Goal: Check status: Check status

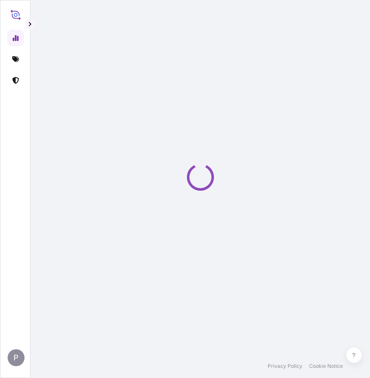
select select "2025"
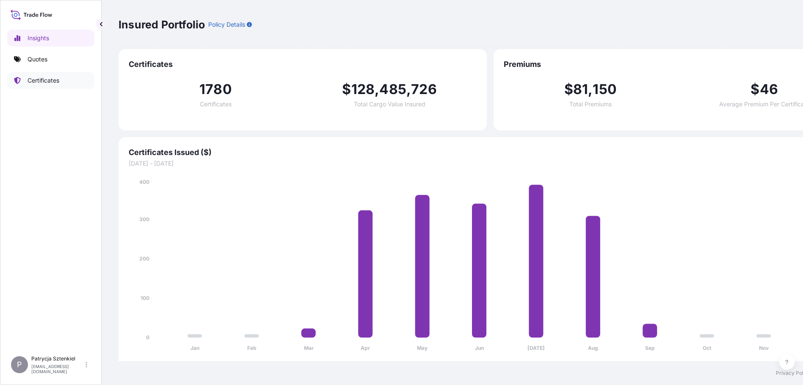
click at [58, 80] on p "Certificates" at bounding box center [44, 80] width 32 height 8
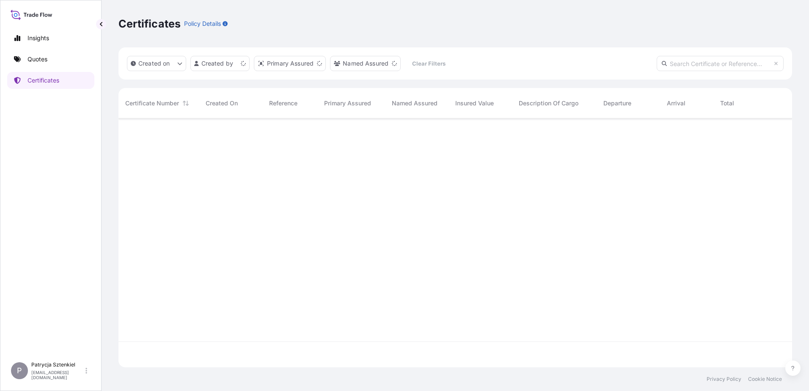
scroll to position [247, 668]
click at [376, 62] on input "text" at bounding box center [720, 63] width 127 height 15
paste input "S01933727"
drag, startPoint x: 718, startPoint y: 61, endPoint x: 616, endPoint y: 49, distance: 101.8
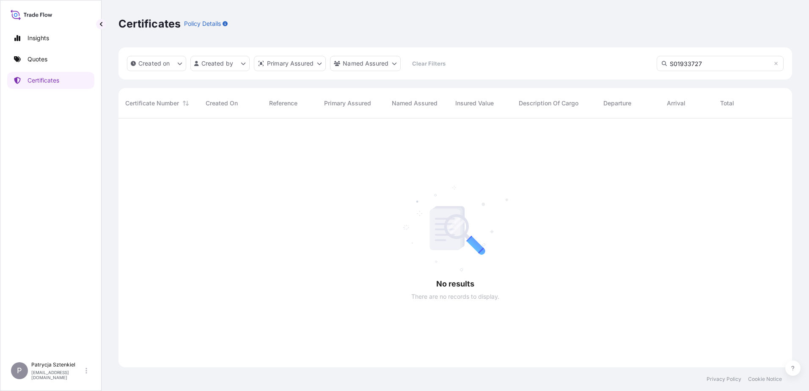
click at [376, 49] on div "Created on Created by Primary Assured Named Assured Clear Filters S01933727" at bounding box center [456, 63] width 674 height 32
paste input "[PHONE_NUMBER]"
drag, startPoint x: 688, startPoint y: 64, endPoint x: 617, endPoint y: 64, distance: 71.1
click at [376, 64] on div "Created on Created by Primary Assured Named Assured Clear Filters 31452-29-" at bounding box center [456, 63] width 674 height 32
click at [376, 58] on input "31452-29-" at bounding box center [720, 63] width 127 height 15
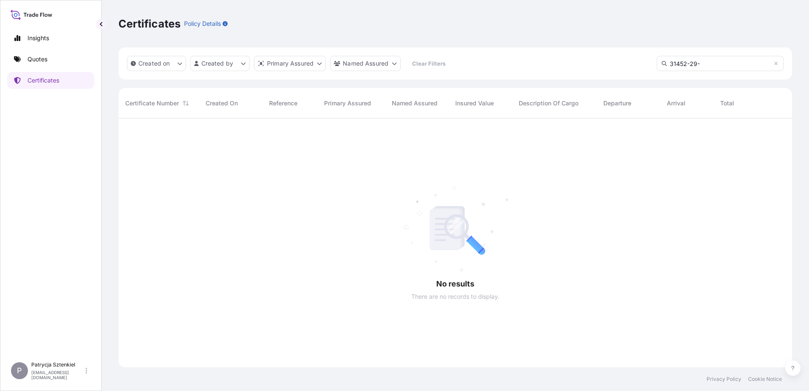
drag, startPoint x: 722, startPoint y: 62, endPoint x: 569, endPoint y: 62, distance: 153.3
click at [376, 62] on div "Created on Created by Primary Assured Named Assured Clear Filters 31452-29-" at bounding box center [456, 63] width 674 height 32
paste input "30-1"
drag, startPoint x: 703, startPoint y: 64, endPoint x: 474, endPoint y: 39, distance: 230.3
click at [376, 48] on div "Created on Created by Primary Assured Named Assured Clear Filters [PHONE_NUMBER]" at bounding box center [456, 63] width 674 height 32
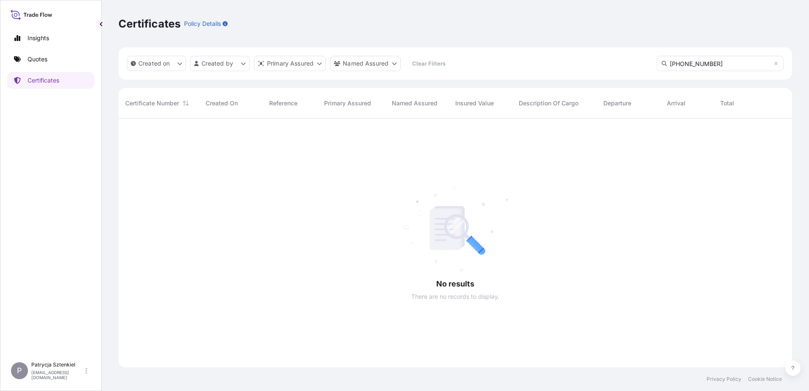
paste input "C00596570"
type input "C00596570"
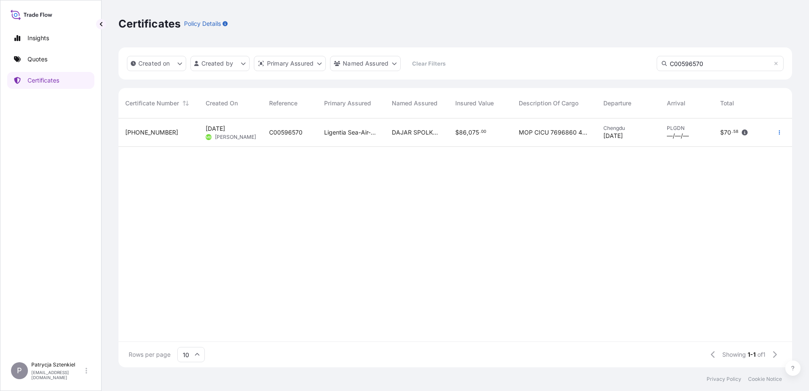
click at [319, 138] on div "Ligentia Sea-Air-Rail Sp. z o.o." at bounding box center [352, 133] width 68 height 28
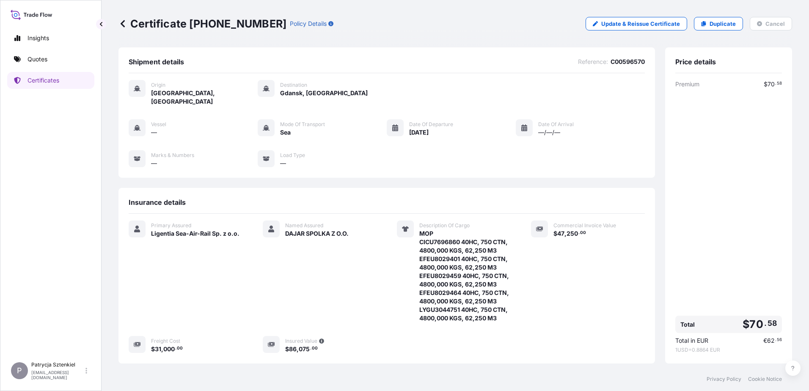
click at [376, 237] on span "MOP CICU7696860 40HC, 750 CTN, 4800,000 KGS, 62,250 M3 EFEU8029401 40HC, 750 CT…" at bounding box center [465, 275] width 91 height 93
click at [376, 234] on span "MOP CICU7696860 40HC, 750 CTN, 4800,000 KGS, 62,250 M3 EFEU8029401 40HC, 750 CT…" at bounding box center [465, 275] width 91 height 93
copy span "CICU7696860"
drag, startPoint x: 622, startPoint y: 58, endPoint x: 598, endPoint y: 58, distance: 23.7
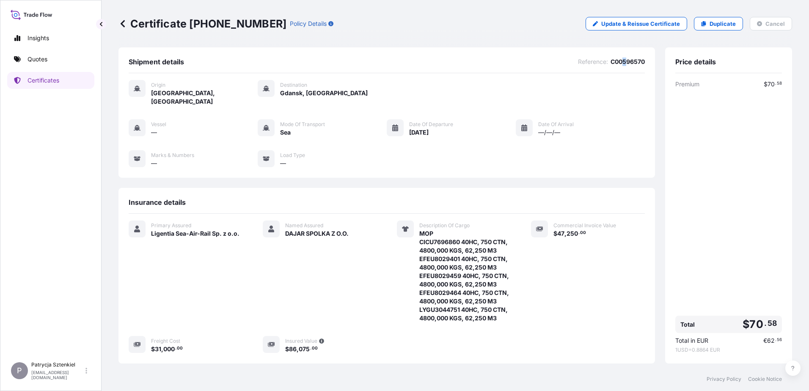
click at [376, 58] on span "Reference : C00596570" at bounding box center [611, 62] width 67 height 8
click at [55, 78] on p "Certificates" at bounding box center [44, 80] width 32 height 8
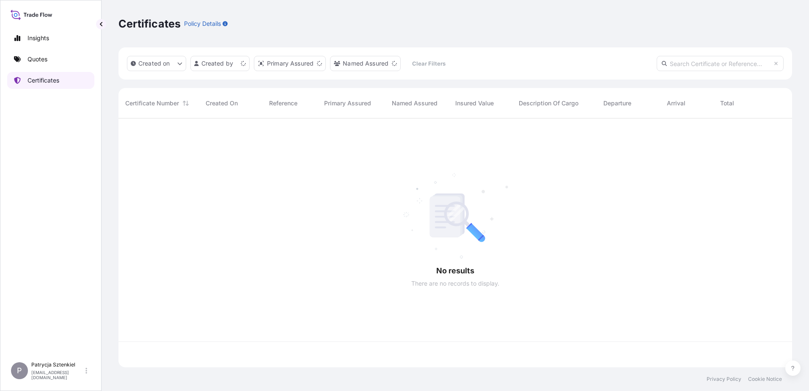
scroll to position [247, 668]
click at [376, 70] on input "text" at bounding box center [720, 63] width 127 height 15
paste input "[PHONE_NUMBER]"
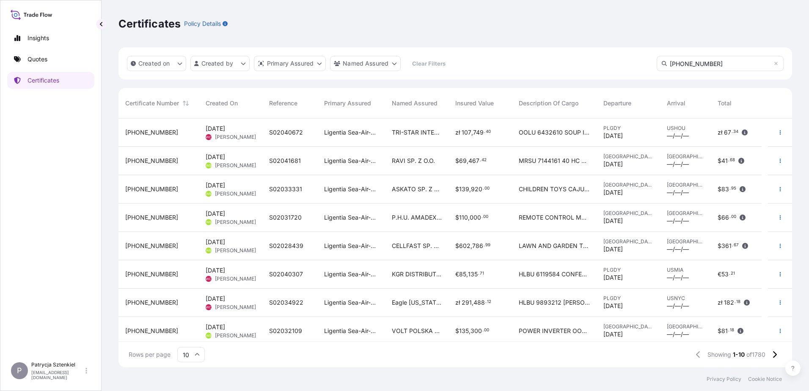
click at [376, 63] on input "[PHONE_NUMBER]" at bounding box center [720, 63] width 127 height 15
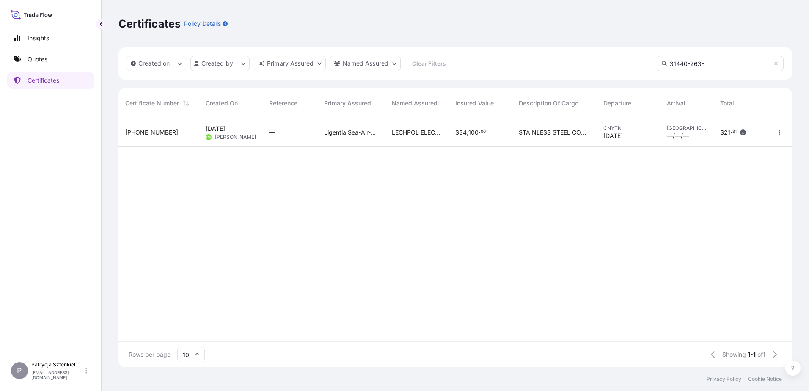
type input "[PHONE_NUMBER]"
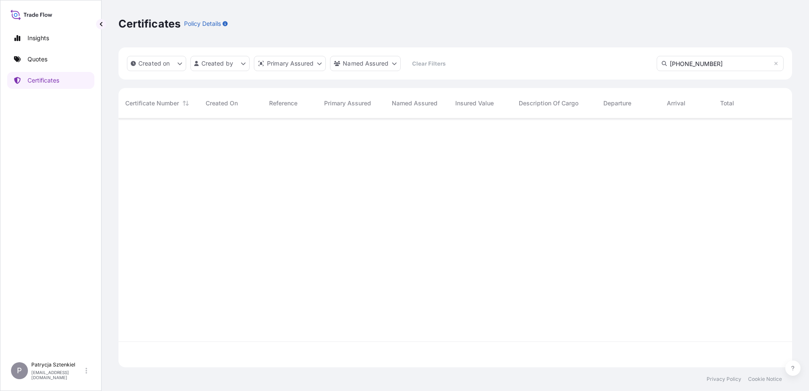
click at [376, 132] on div at bounding box center [456, 230] width 674 height 223
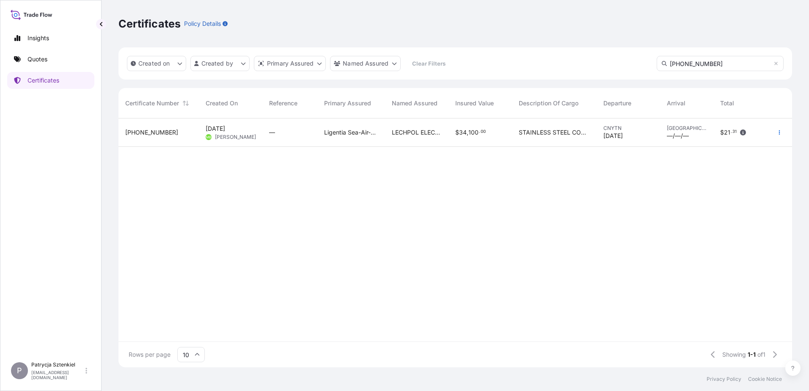
click at [376, 130] on div "Ligentia Sea-Air-Rail Sp. z o.o." at bounding box center [352, 133] width 68 height 28
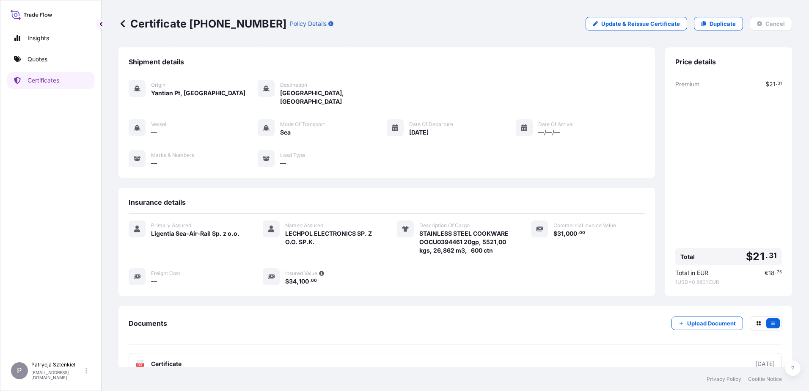
click at [376, 234] on span "STAINLESS STEEL COOKWARE OOCU0394461 20gp, 5521,00 kgs, 26,862 m3, 600 ctn" at bounding box center [465, 241] width 91 height 25
copy span "OOCU0394461"
click at [376, 22] on p "Update & Reissue Certificate" at bounding box center [641, 23] width 79 height 8
select select "Sea"
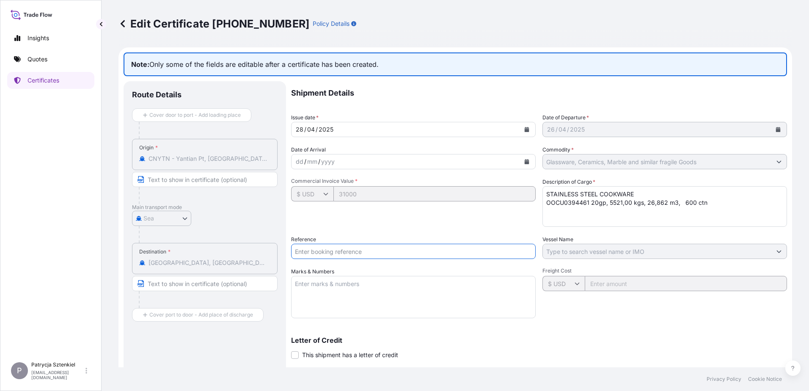
drag, startPoint x: 370, startPoint y: 252, endPoint x: 453, endPoint y: 241, distance: 84.5
click at [370, 252] on input "Reference" at bounding box center [413, 251] width 245 height 15
click at [376, 315] on div "Freight Cost $ USD" at bounding box center [665, 293] width 245 height 51
click at [124, 27] on icon at bounding box center [123, 23] width 4 height 7
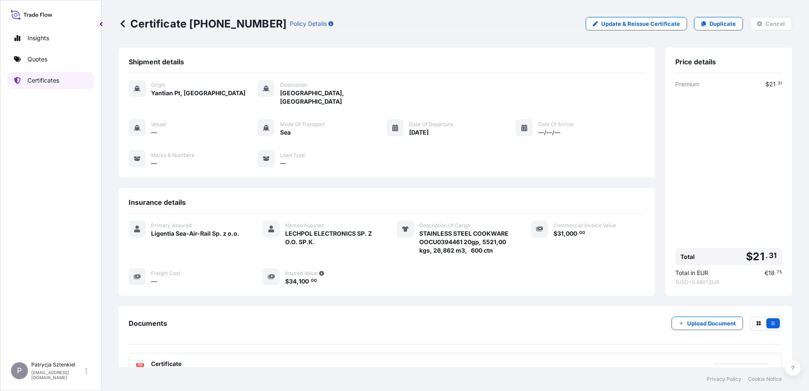
click at [40, 83] on p "Certificates" at bounding box center [44, 80] width 32 height 8
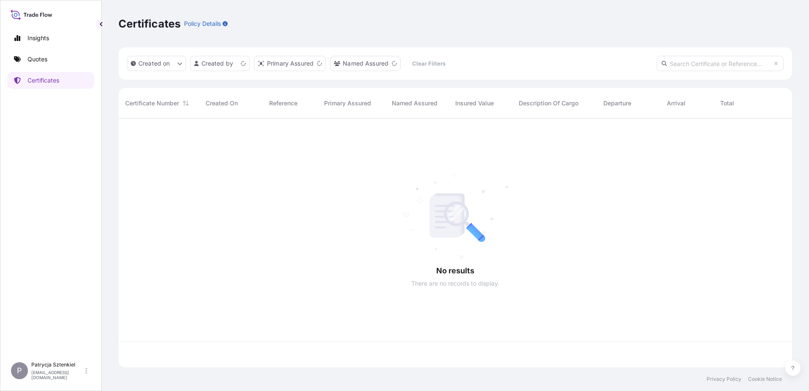
scroll to position [247, 668]
click at [376, 65] on input "text" at bounding box center [720, 63] width 127 height 15
paste input "[PHONE_NUMBER]"
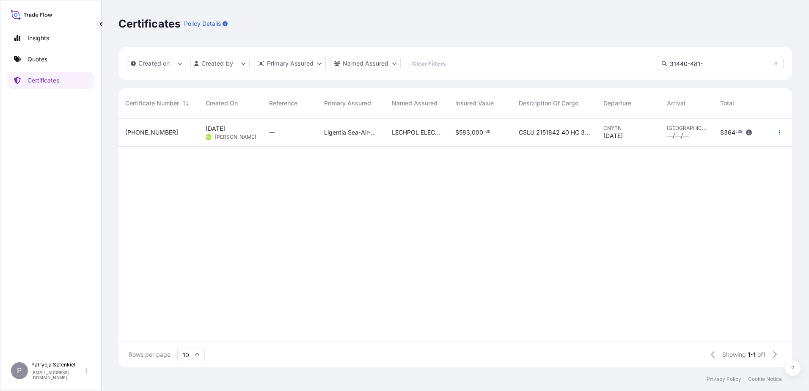
type input "31440-481-"
click at [376, 139] on div "Ligentia Sea-Air-Rail Sp. z o.o." at bounding box center [352, 133] width 68 height 28
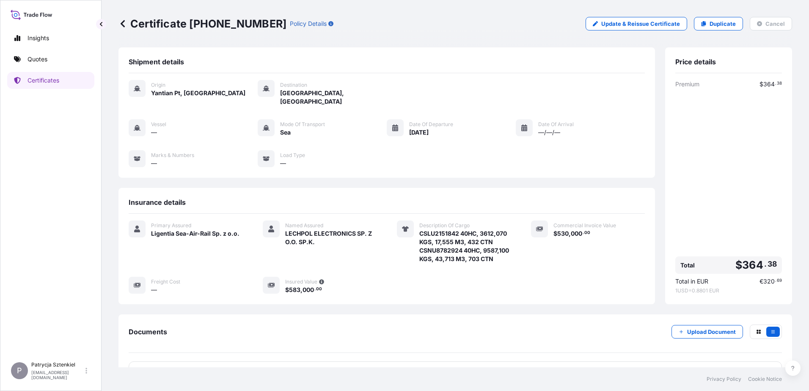
click at [376, 243] on span "CSLU2151842 40HC, 3612,070 KGS, 17,555 M3, 432 CTN CSNU8782924 40HC, 9587,100 K…" at bounding box center [465, 246] width 91 height 34
copy span "CSNU8782924"
click at [45, 86] on link "Certificates" at bounding box center [50, 80] width 87 height 17
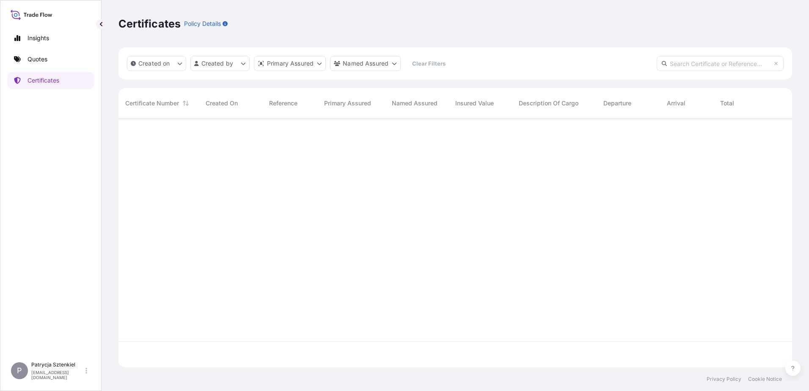
scroll to position [247, 668]
click at [376, 65] on input "text" at bounding box center [720, 63] width 127 height 15
paste input "[PHONE_NUMBER]"
type input "[PHONE_NUMBER]"
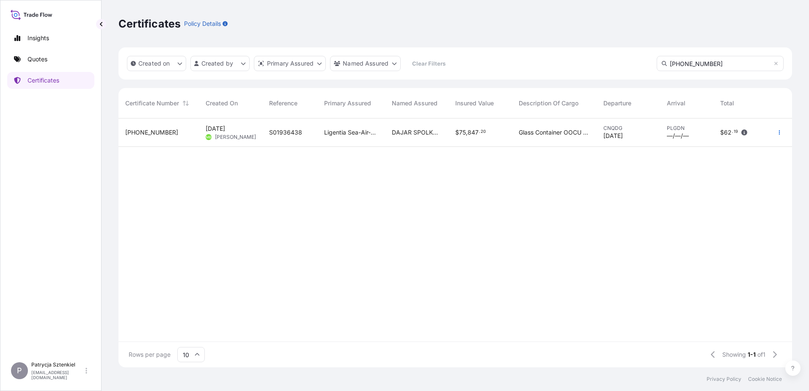
click at [376, 138] on div "DAJAR SPOLKA Z O.O." at bounding box center [417, 133] width 64 height 28
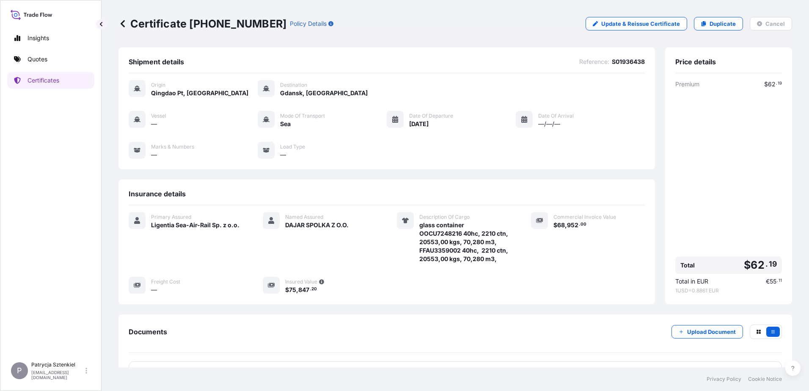
click at [376, 231] on span "glass container OOCU7248216 40hc, 2210 ctn, 20553,00 kgs, 70,280 m3, FFAU335900…" at bounding box center [465, 242] width 91 height 42
copy span "OOCU7248216"
click at [37, 79] on p "Certificates" at bounding box center [44, 80] width 32 height 8
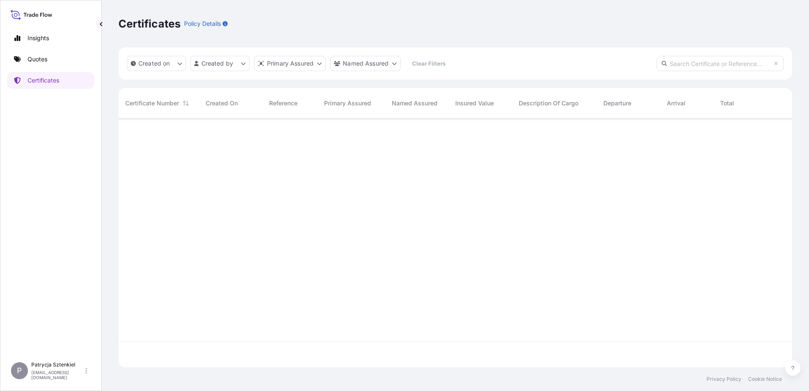
scroll to position [247, 668]
click at [376, 62] on input "text" at bounding box center [720, 63] width 127 height 15
paste input "[PHONE_NUMBER]"
type input "[PHONE_NUMBER]"
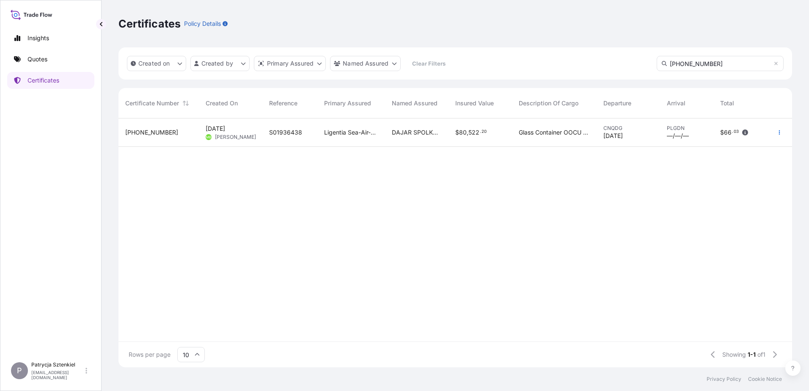
click at [312, 137] on div "S01936438" at bounding box center [289, 133] width 55 height 28
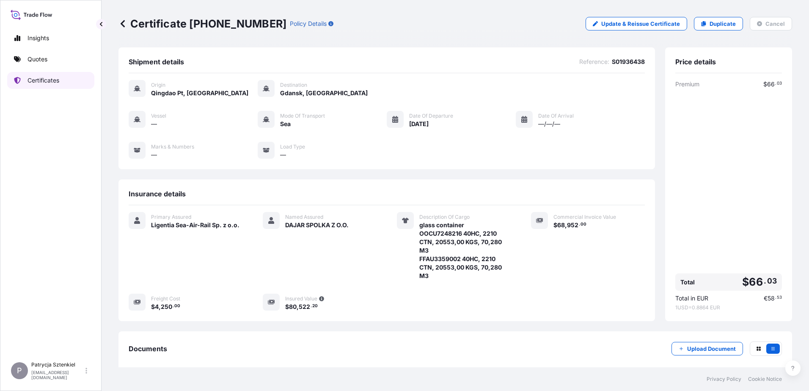
click at [31, 77] on p "Certificates" at bounding box center [44, 80] width 32 height 8
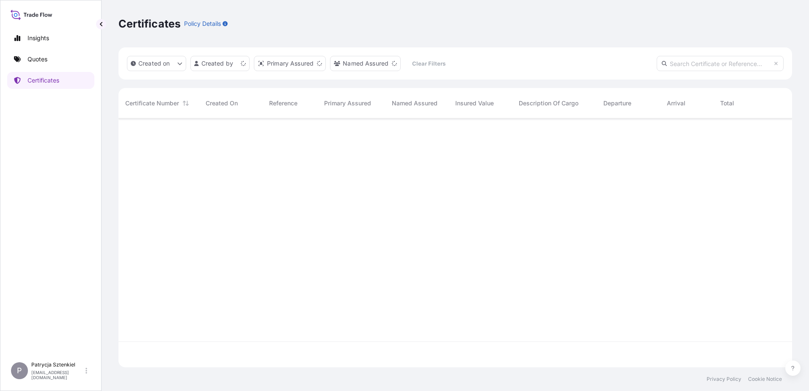
scroll to position [247, 668]
click at [376, 63] on input "text" at bounding box center [720, 63] width 127 height 15
paste input "[PHONE_NUMBER]"
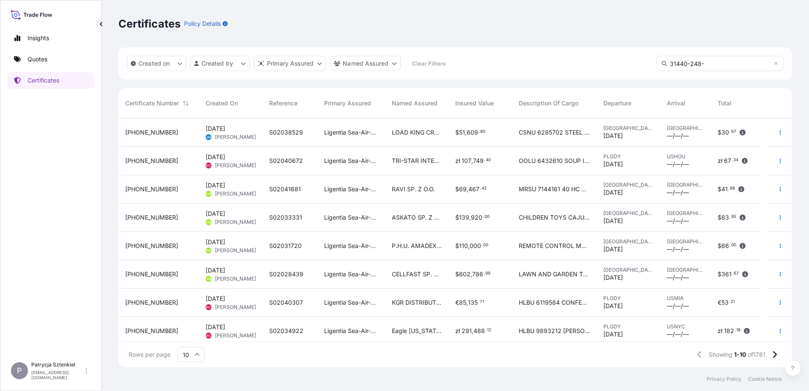
click at [376, 62] on input "31440-248-" at bounding box center [720, 63] width 127 height 15
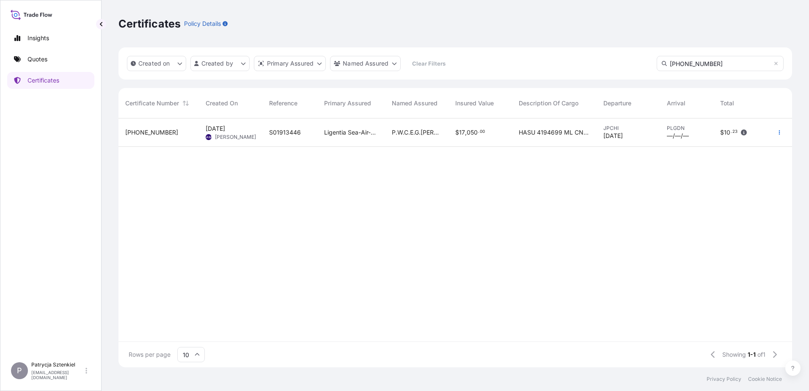
type input "[PHONE_NUMBER]"
click at [376, 140] on div "P.W.C.E.G.[PERSON_NAME]" at bounding box center [417, 133] width 64 height 28
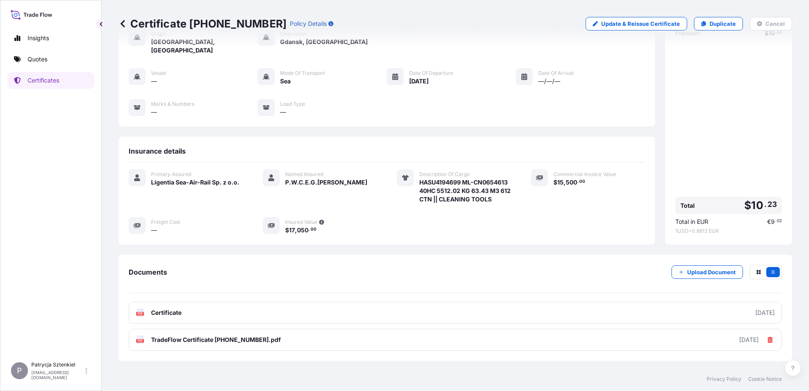
scroll to position [82, 0]
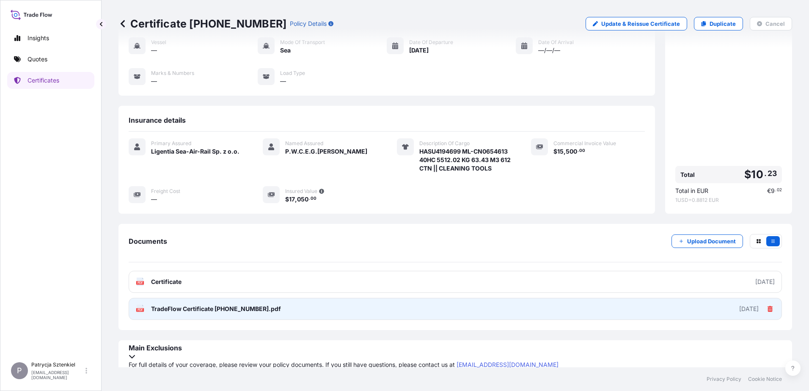
click at [177, 307] on span "TradeFlow Certificate [PHONE_NUMBER].pdf" at bounding box center [216, 309] width 130 height 8
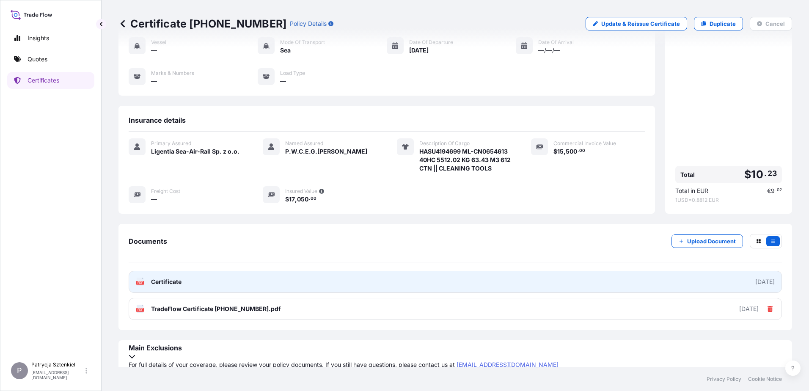
click at [182, 287] on link "PDF Certificate [DATE]" at bounding box center [456, 282] width 654 height 22
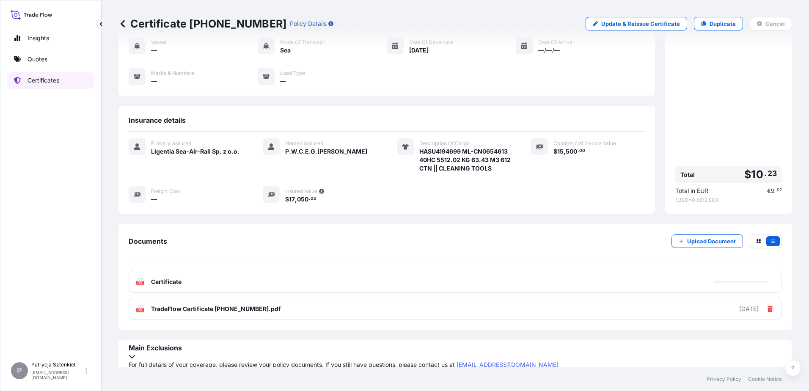
click at [41, 76] on link "Certificates" at bounding box center [50, 80] width 87 height 17
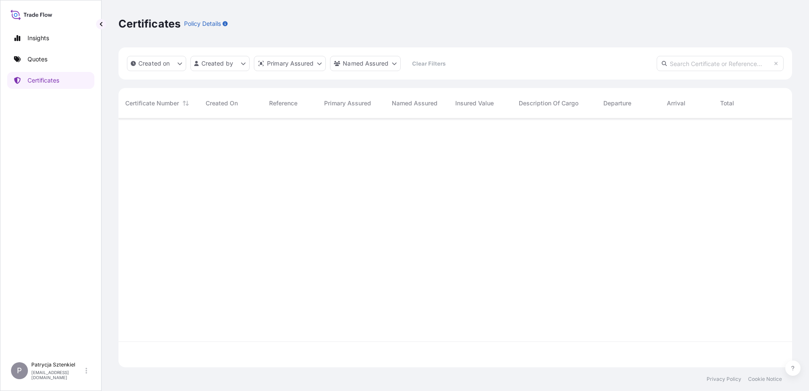
scroll to position [247, 668]
click at [376, 66] on input "text" at bounding box center [720, 63] width 127 height 15
paste input "[PHONE_NUMBER]"
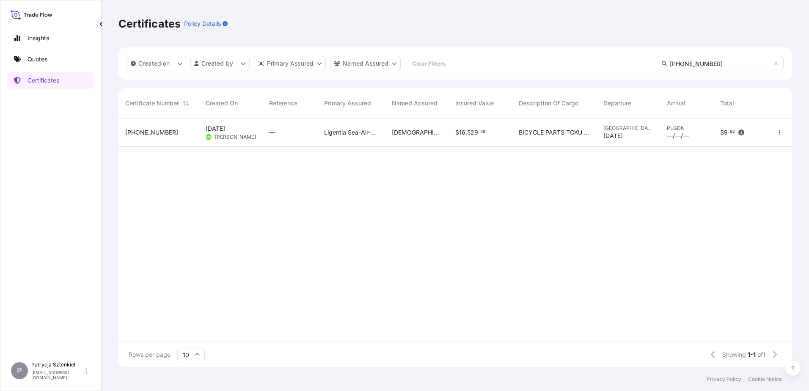
type input "[PHONE_NUMBER]"
click at [376, 131] on span "529" at bounding box center [472, 133] width 11 height 6
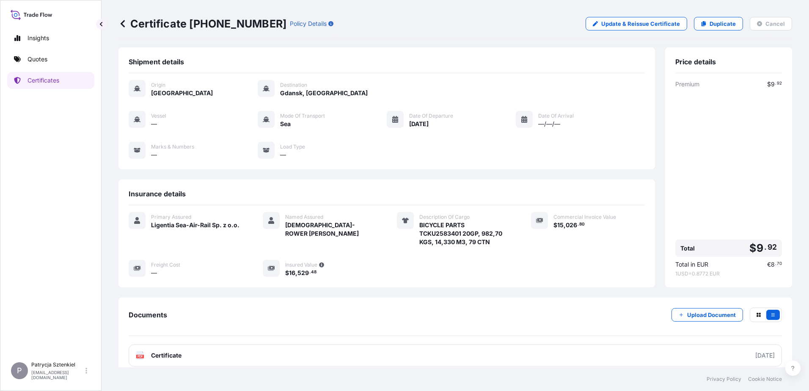
click at [376, 233] on span "BICYCLE PARTS TCKU2583401 20GP, 982,70 KGS, 14,330 M3, 79 CTN" at bounding box center [465, 233] width 91 height 25
copy span "TCKU2583401"
click at [41, 77] on p "Certificates" at bounding box center [44, 80] width 32 height 8
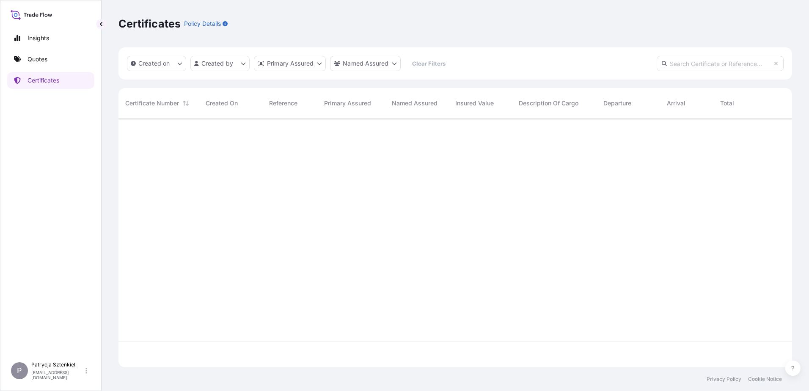
scroll to position [247, 668]
click at [376, 67] on input "text" at bounding box center [720, 63] width 127 height 15
paste input "[PHONE_NUMBER]"
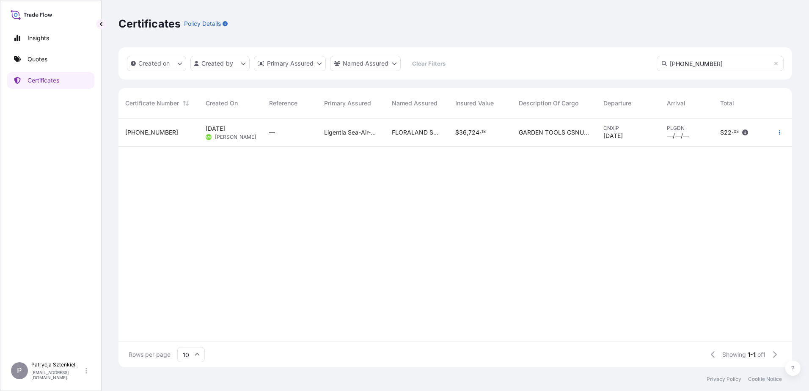
type input "[PHONE_NUMBER]"
click at [376, 137] on div "$ 36 , 724 . 18" at bounding box center [481, 133] width 64 height 28
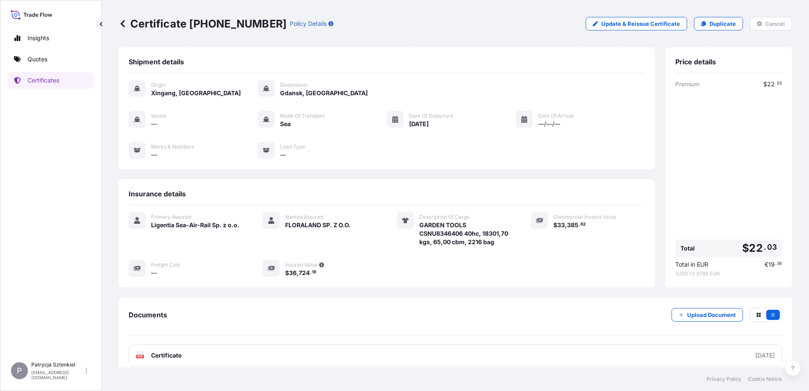
click at [376, 232] on span "GARDEN TOOLS CSNU8346406 40hc, 18301,70 kgs, 65,00 cbm, 2216 bag" at bounding box center [465, 233] width 91 height 25
copy span "CSNU8346406"
click at [29, 85] on link "Certificates" at bounding box center [50, 80] width 87 height 17
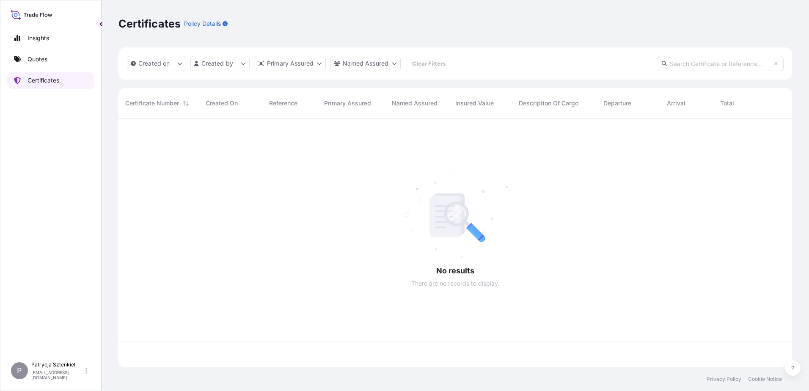
scroll to position [247, 668]
click at [376, 64] on input "text" at bounding box center [720, 63] width 127 height 15
paste input "[PHONE_NUMBER]"
type input "[PHONE_NUMBER]"
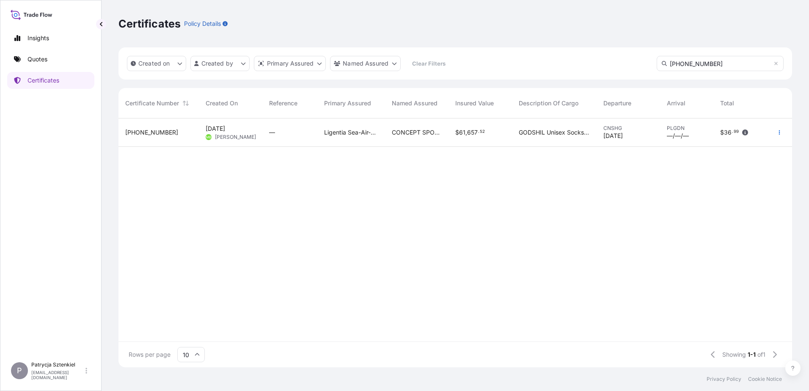
click at [273, 135] on span "—" at bounding box center [272, 132] width 6 height 8
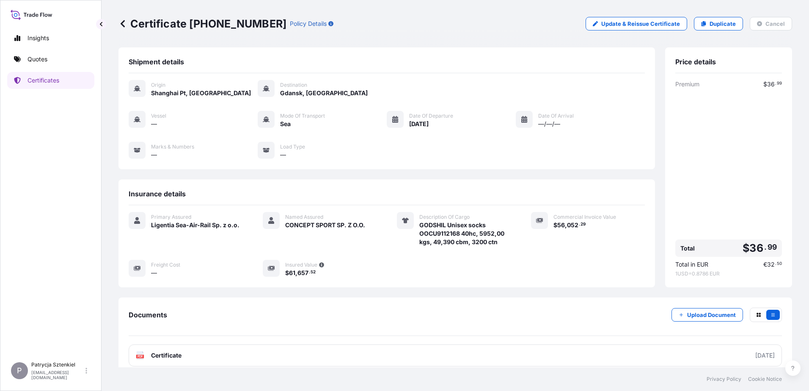
click at [376, 232] on span "GODSHIL Unisex socks OOCU9112168 40hc, 5952,00 kgs, 49,390 cbm, 3200 ctn" at bounding box center [465, 233] width 91 height 25
copy span "OOCU9112168"
click at [36, 81] on p "Certificates" at bounding box center [44, 80] width 32 height 8
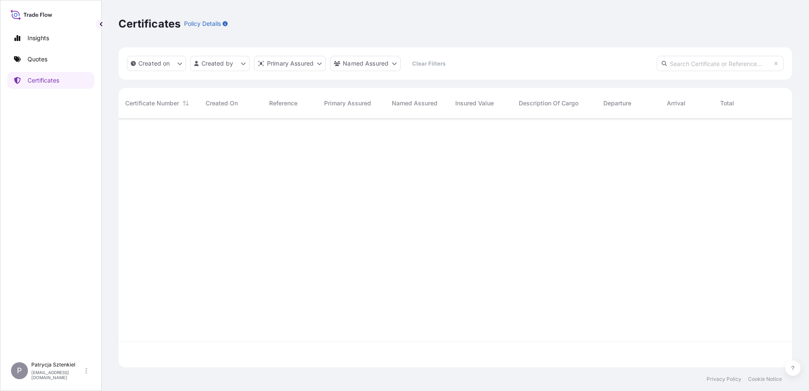
scroll to position [247, 668]
click at [376, 60] on input "text" at bounding box center [720, 63] width 127 height 15
paste input "[PHONE_NUMBER]"
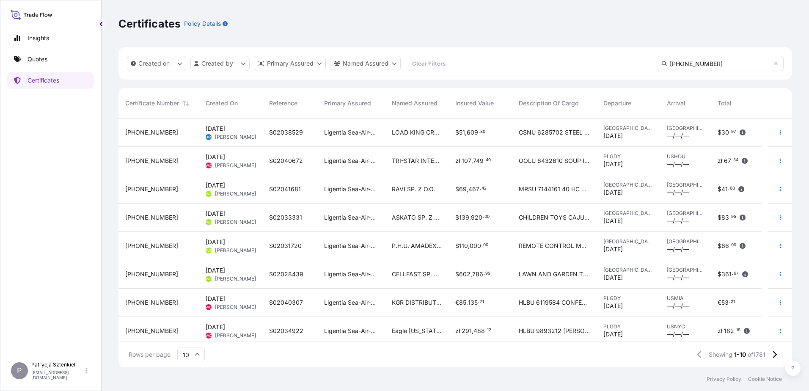
scroll to position [273, 668]
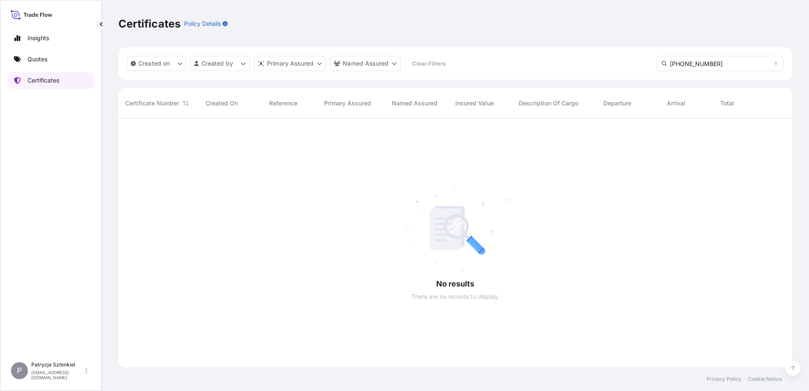
click at [63, 81] on link "Certificates" at bounding box center [50, 80] width 87 height 17
drag, startPoint x: 704, startPoint y: 65, endPoint x: 586, endPoint y: 58, distance: 118.3
click at [376, 59] on div "Created on Created by Primary Assured Named Assured Clear Filters [PHONE_NUMBER]" at bounding box center [456, 63] width 674 height 32
paste input "40-266"
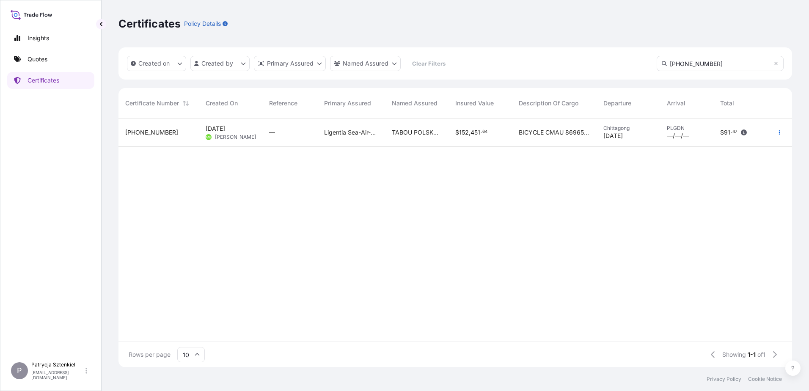
type input "[PHONE_NUMBER]"
click at [376, 137] on div "$ 152 , 451 . 64" at bounding box center [481, 133] width 64 height 28
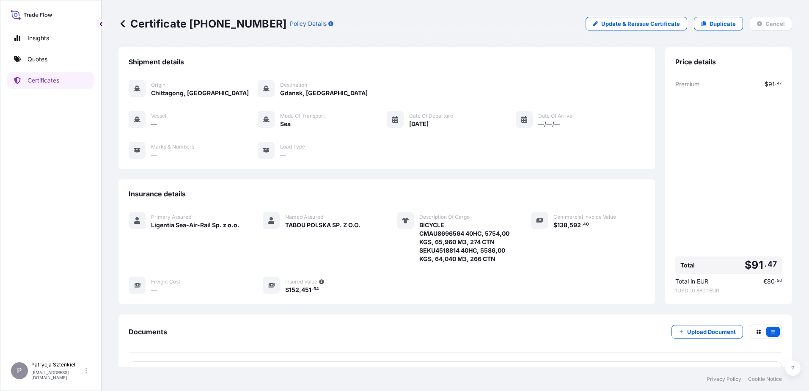
click at [376, 233] on span "BICYCLE CMAU8696564 40HC, 5754,00 KGS, 65,960 M3, 274 CTN SEKU4518814 40HC, 558…" at bounding box center [465, 242] width 91 height 42
copy span "CMAU8696564"
click at [48, 84] on p "Certificates" at bounding box center [44, 80] width 32 height 8
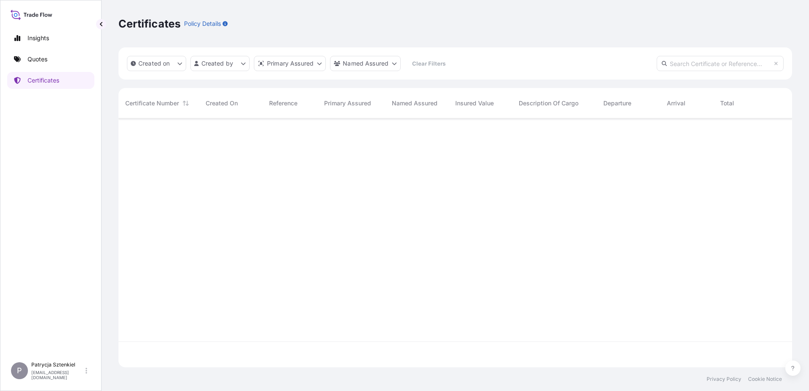
scroll to position [247, 668]
click at [376, 64] on input "text" at bounding box center [720, 63] width 127 height 15
paste input "[PHONE_NUMBER]"
type input "[PHONE_NUMBER]"
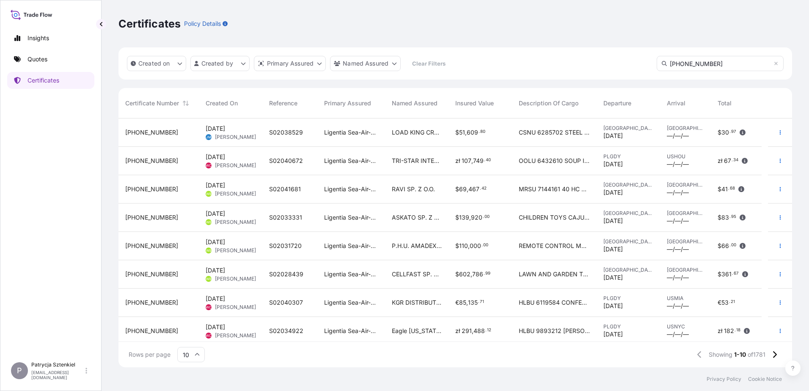
click at [376, 150] on div "TRI-STAR INTERNATIONAL BRAND MANAGEMENT INC." at bounding box center [417, 161] width 64 height 28
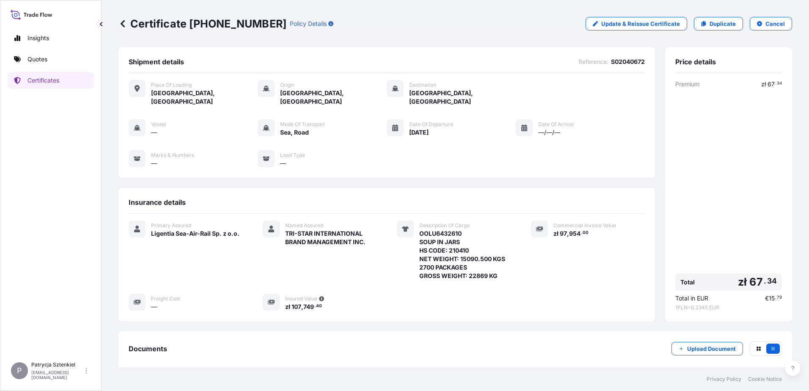
click at [116, 26] on div "Certificate [PHONE_NUMBER] Policy Details Update & Reissue Certificate Duplicat…" at bounding box center [456, 183] width 708 height 367
click at [122, 27] on icon at bounding box center [123, 23] width 8 height 8
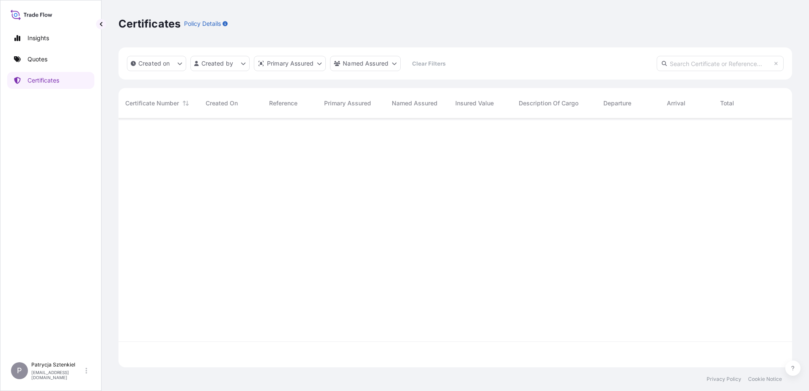
scroll to position [247, 668]
click at [376, 61] on input "text" at bounding box center [720, 63] width 127 height 15
paste input "[PHONE_NUMBER]"
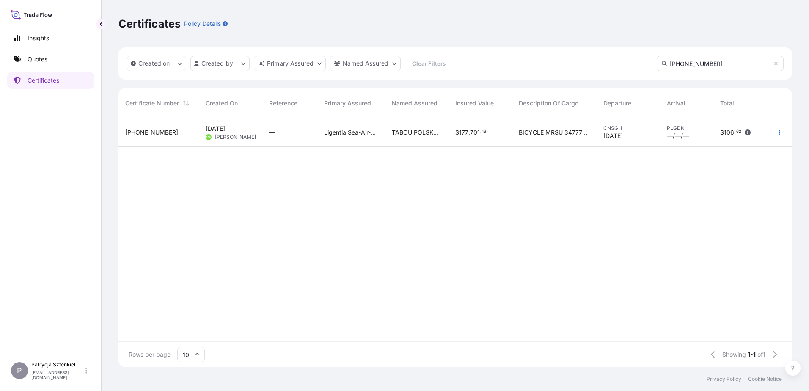
type input "[PHONE_NUMBER]"
click at [376, 138] on div "$ 177 , 701 . 16" at bounding box center [481, 133] width 64 height 28
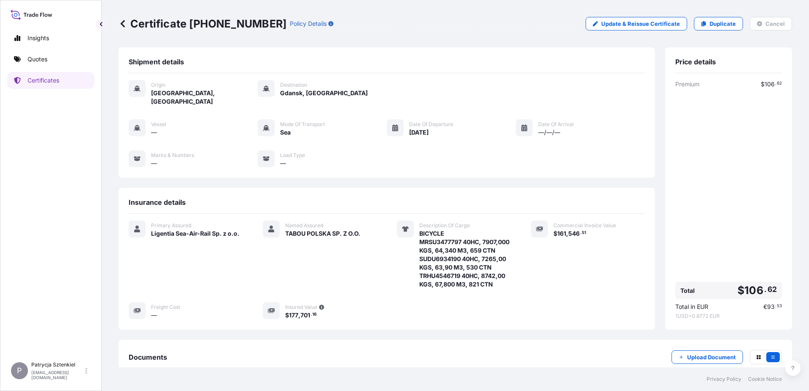
click at [376, 236] on span "BICYCLE MRSU3477797 40HC, 7907,000 KGS, 64,340 M3, 659 CTN SUDU6934190 40HC, 72…" at bounding box center [465, 258] width 91 height 59
copy span "MRSU3477797"
click at [52, 90] on div "Insights Quotes Certificates" at bounding box center [50, 190] width 87 height 336
click at [50, 86] on link "Certificates" at bounding box center [50, 80] width 87 height 17
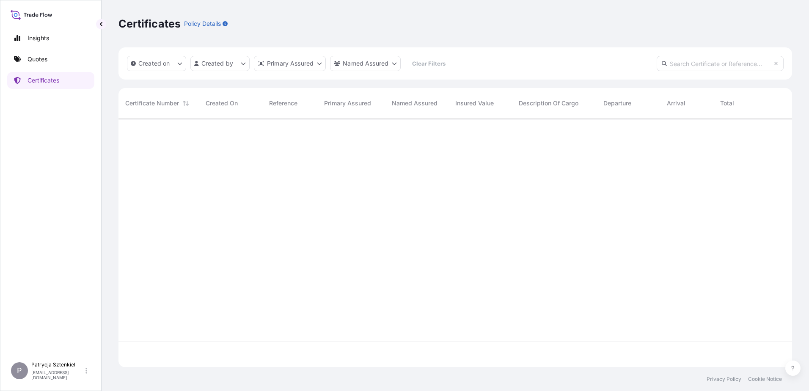
scroll to position [247, 668]
click at [376, 63] on input "text" at bounding box center [720, 63] width 127 height 15
paste input "[PHONE_NUMBER]"
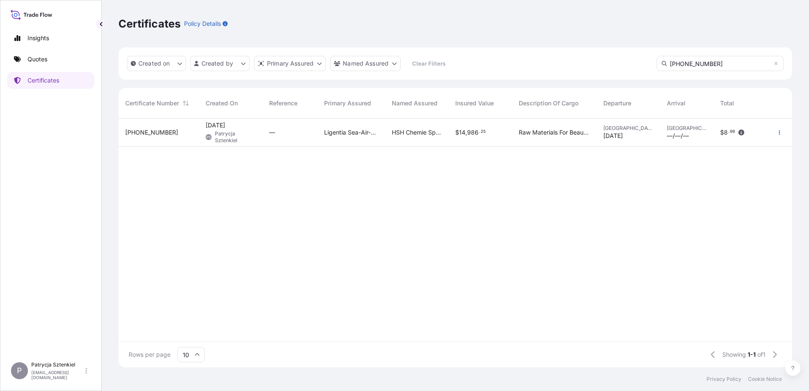
type input "[PHONE_NUMBER]"
click at [376, 127] on div "$ 14 , 986 . 25" at bounding box center [481, 133] width 64 height 28
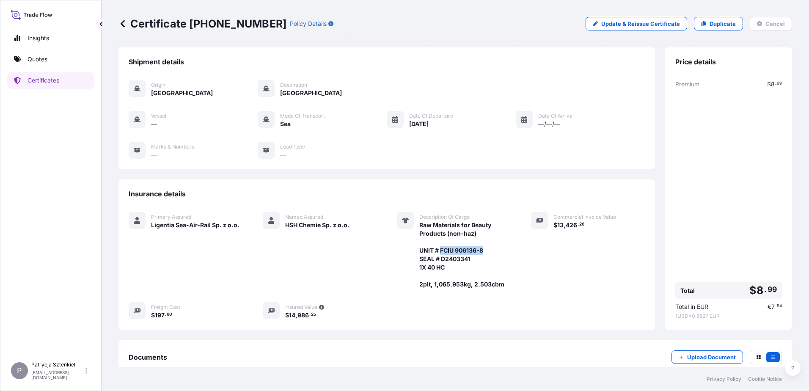
drag, startPoint x: 481, startPoint y: 249, endPoint x: 438, endPoint y: 253, distance: 43.8
click at [376, 253] on span "Raw Materials for Beauty Products (non-haz) UNIT # FCIU 906136-8 SEAL # D240334…" at bounding box center [465, 255] width 91 height 68
copy span "FCIU 906136-8"
